Goal: Information Seeking & Learning: Learn about a topic

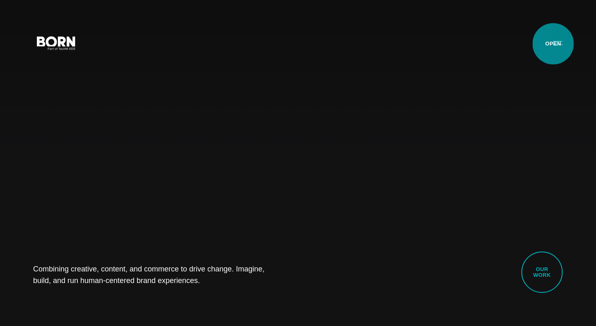
click at [553, 44] on button "Primary Menu" at bounding box center [558, 42] width 20 height 17
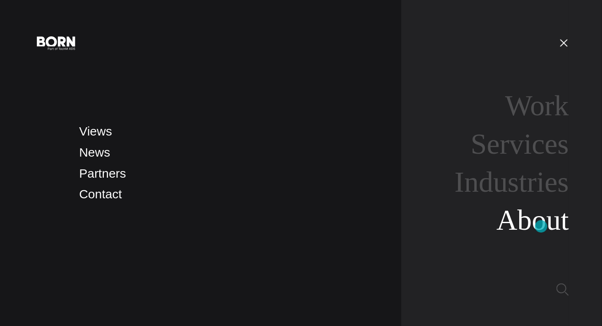
click at [541, 227] on link "About" at bounding box center [532, 220] width 72 height 32
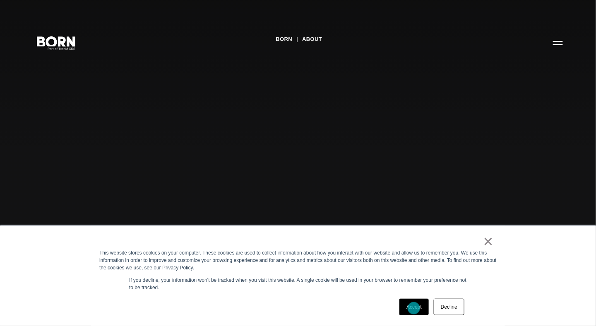
click at [414, 309] on link "Accept" at bounding box center [413, 307] width 29 height 17
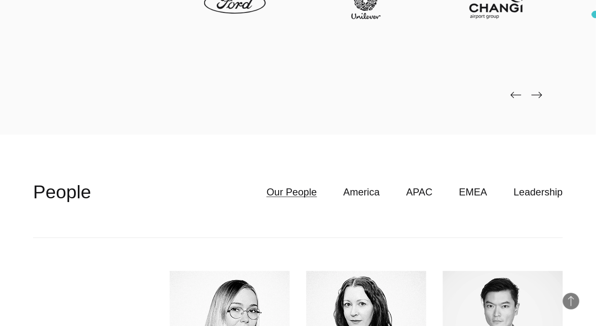
scroll to position [2080, 0]
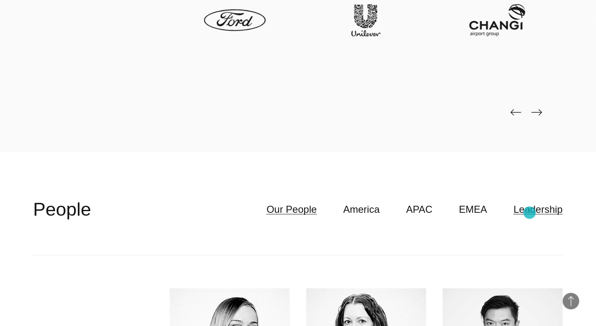
click at [530, 213] on link "Leadership" at bounding box center [537, 210] width 49 height 16
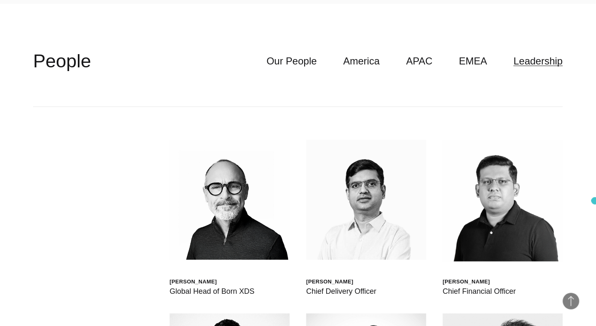
scroll to position [2254, 0]
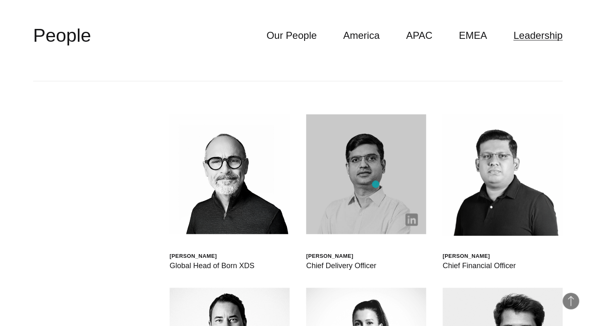
click at [376, 184] on img at bounding box center [366, 175] width 120 height 120
click at [356, 157] on img at bounding box center [366, 175] width 120 height 120
click at [383, 173] on img at bounding box center [366, 175] width 120 height 120
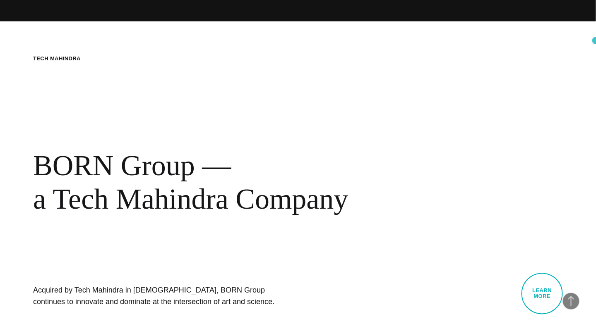
scroll to position [0, 0]
